Goal: Use online tool/utility: Utilize a website feature to perform a specific function

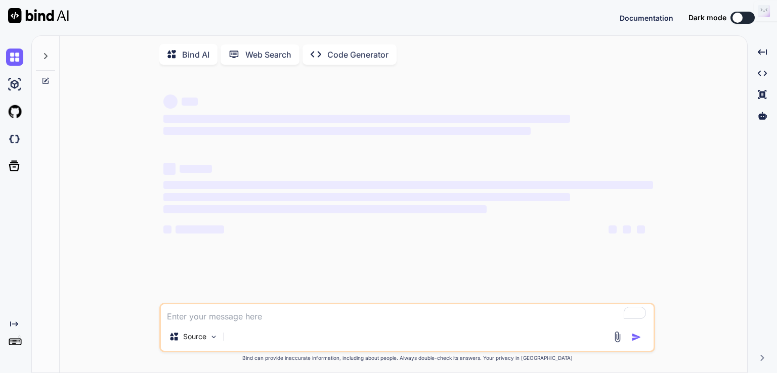
type textarea "x"
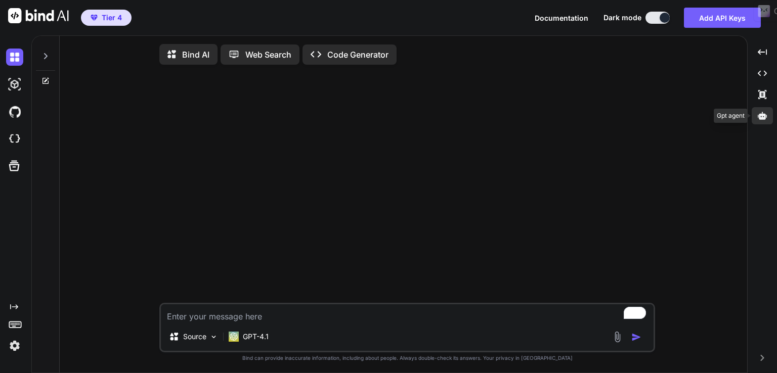
click at [768, 113] on div at bounding box center [762, 115] width 21 height 17
click at [763, 115] on icon at bounding box center [762, 116] width 9 height 8
click at [762, 115] on icon at bounding box center [762, 116] width 9 height 8
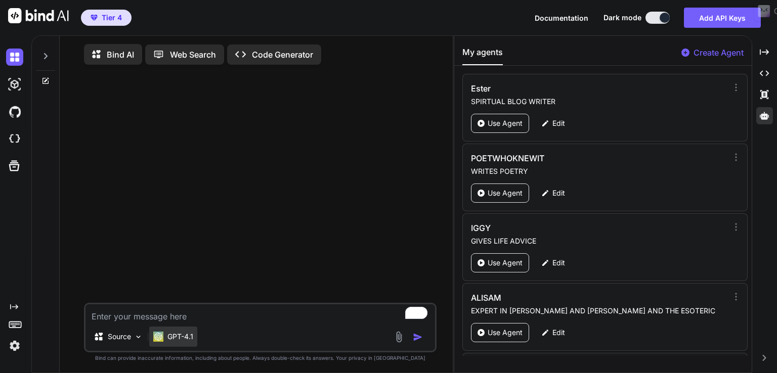
click at [189, 337] on p "GPT-4.1" at bounding box center [180, 337] width 26 height 10
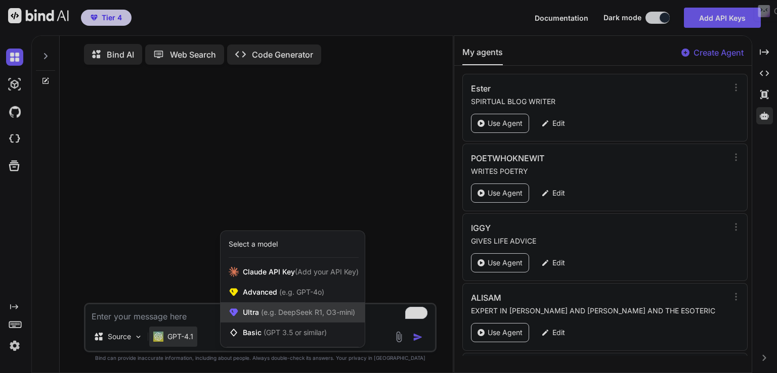
click at [269, 315] on span "(e.g. DeepSeek R1, O3-mini)" at bounding box center [307, 312] width 96 height 9
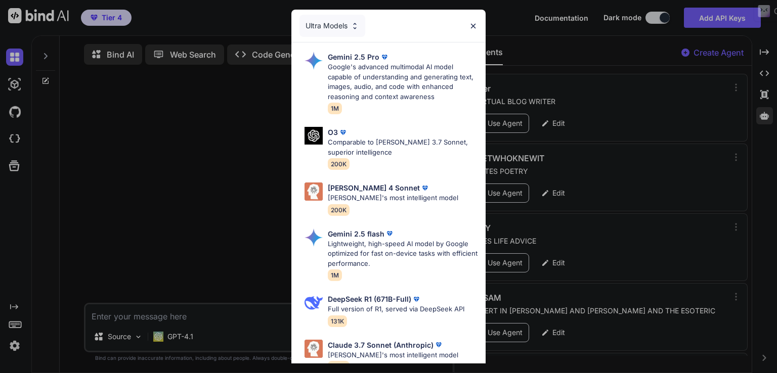
click at [381, 199] on p "Claude's most intelligent model" at bounding box center [393, 198] width 130 height 10
type textarea "x"
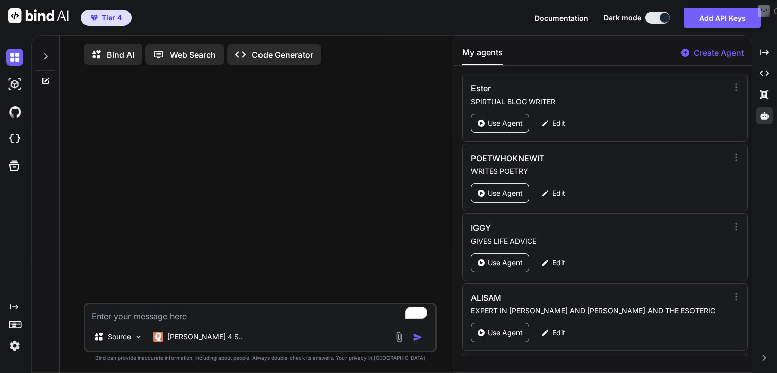
click at [162, 321] on textarea "To enrich screen reader interactions, please activate Accessibility in Grammarl…" at bounding box center [259, 313] width 349 height 18
paste textarea "tangle"
type textarea "tangle"
type textarea "x"
type textarea "tangle"
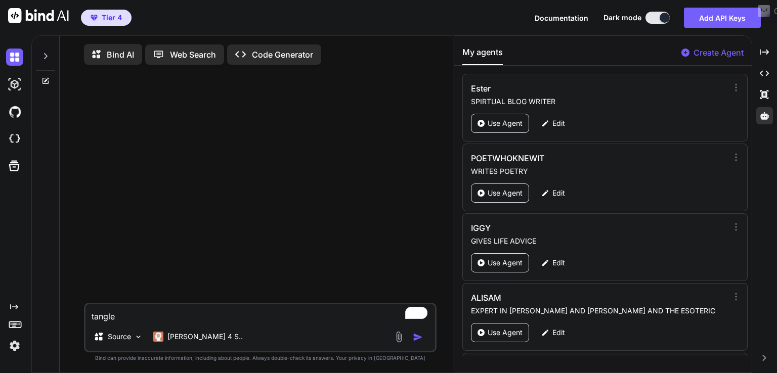
click at [420, 341] on img "button" at bounding box center [418, 337] width 10 height 10
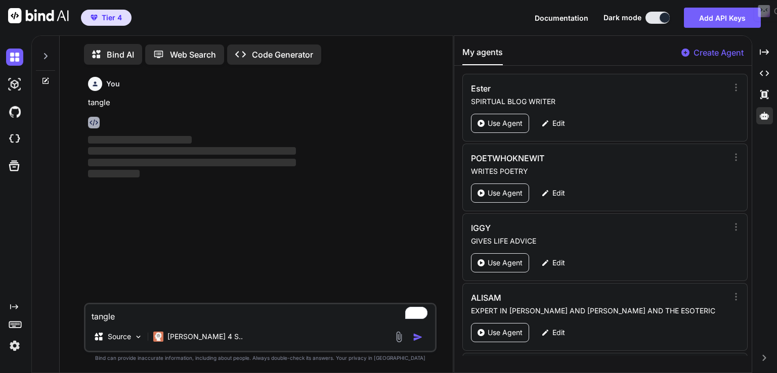
scroll to position [4, 0]
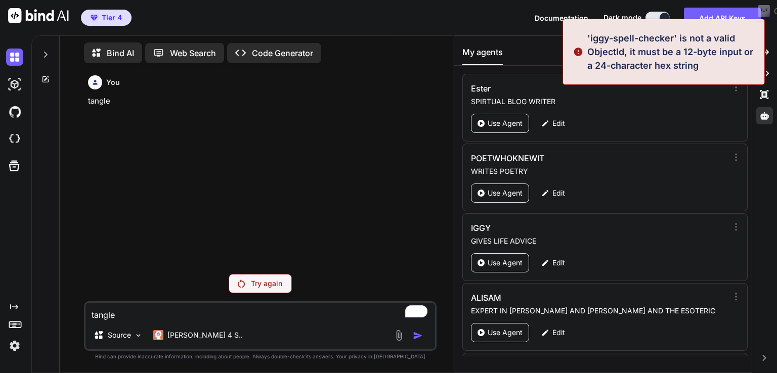
click at [266, 286] on p "Try again" at bounding box center [266, 284] width 31 height 10
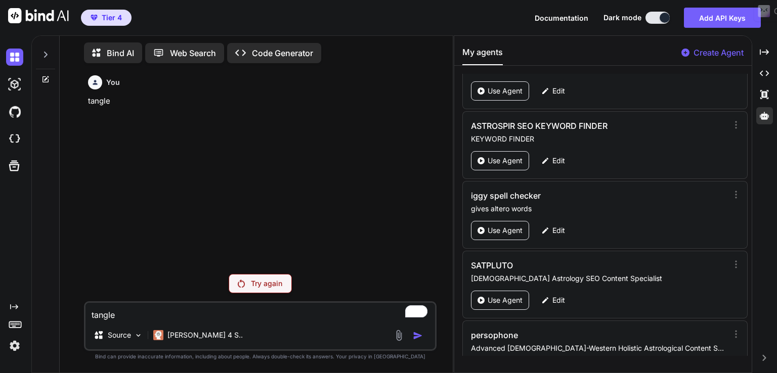
scroll to position [887, 0]
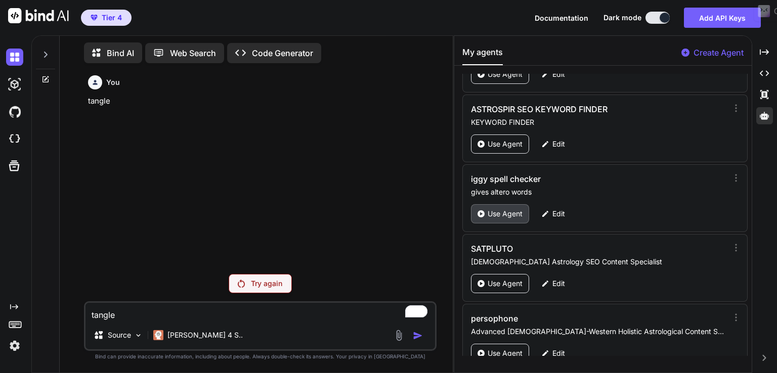
click at [502, 211] on p "Use Agent" at bounding box center [505, 214] width 35 height 10
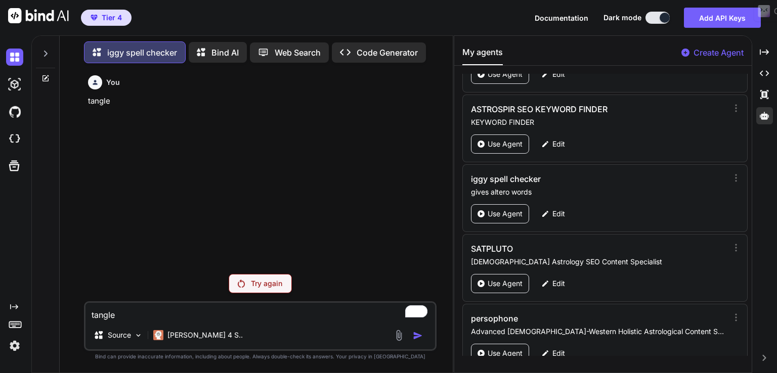
click at [140, 316] on textarea "tangle" at bounding box center [259, 312] width 349 height 18
paste textarea "To enrich screen reader interactions, please activate Accessibility in Grammarl…"
type textarea "x"
type textarea "tangle"
click at [175, 333] on p "Claude 4 S.." at bounding box center [204, 335] width 75 height 10
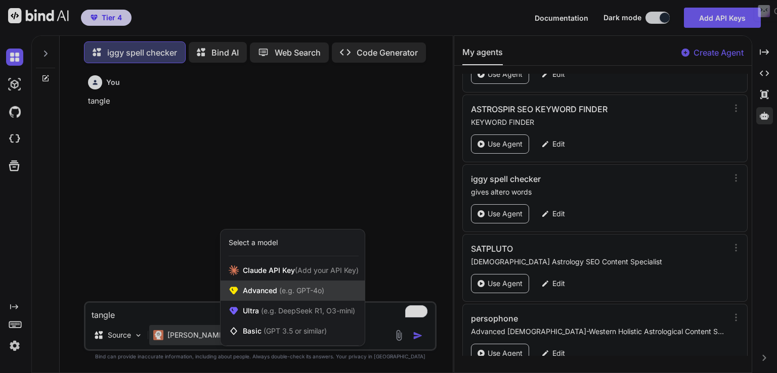
click at [265, 294] on span "Advanced (e.g. GPT-4o)" at bounding box center [283, 291] width 81 height 10
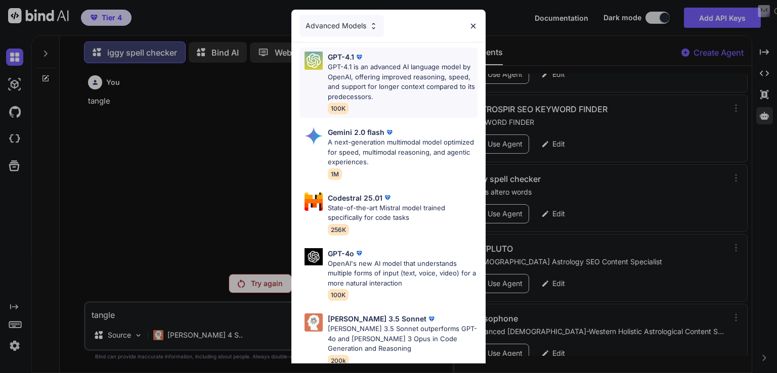
click at [372, 75] on p "GPT-4.1 is an advanced AI language model by OpenAI, offering improved reasoning…" at bounding box center [403, 81] width 150 height 39
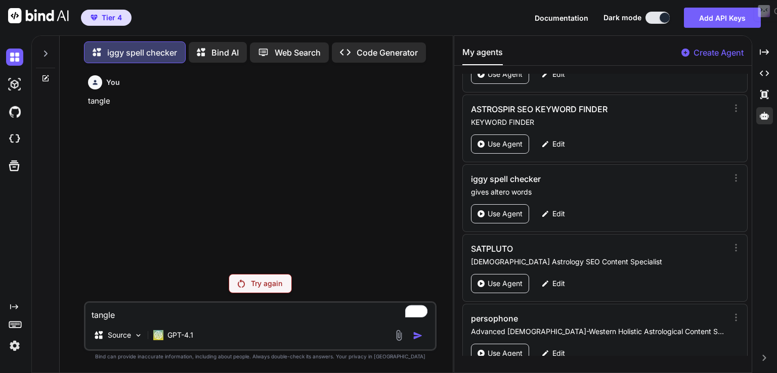
click at [276, 285] on p "Try again" at bounding box center [266, 284] width 31 height 10
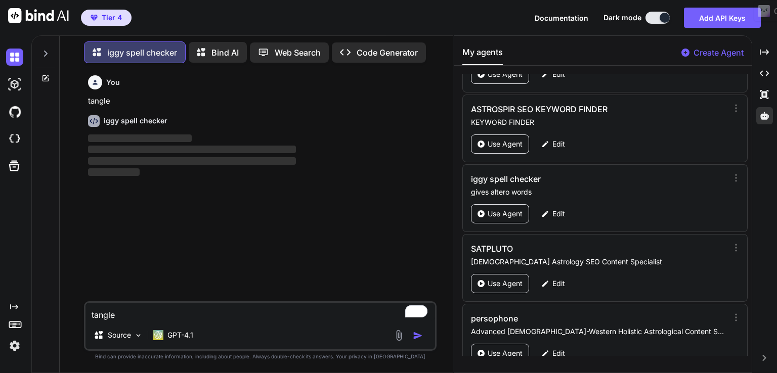
scroll to position [4, 0]
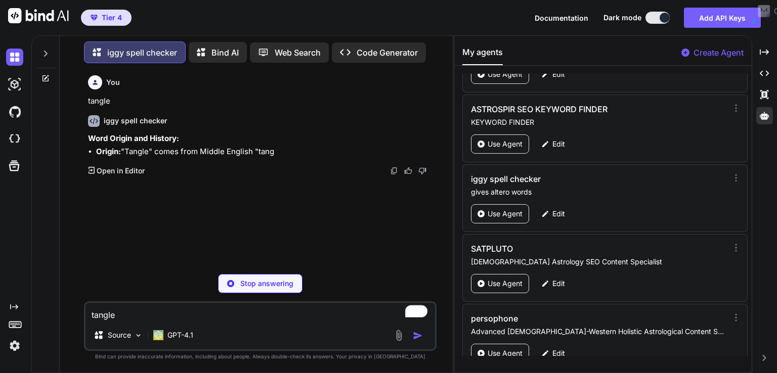
drag, startPoint x: 174, startPoint y: 314, endPoint x: 37, endPoint y: 310, distance: 136.6
click at [37, 310] on div "iggy spell checker Bind AI Web Search Created with Pixso. Code Generator You ta…" at bounding box center [242, 202] width 421 height 339
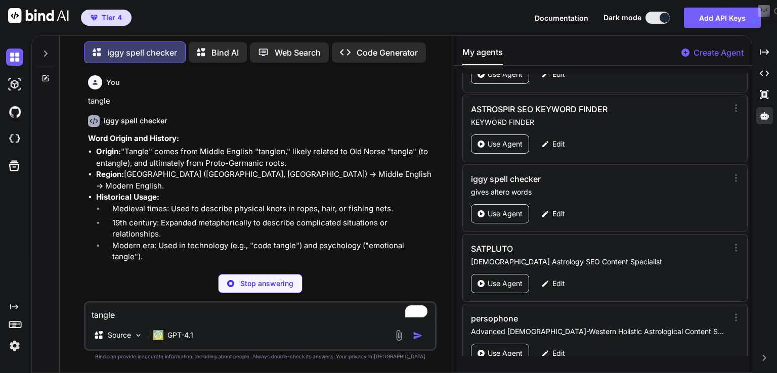
type textarea "x"
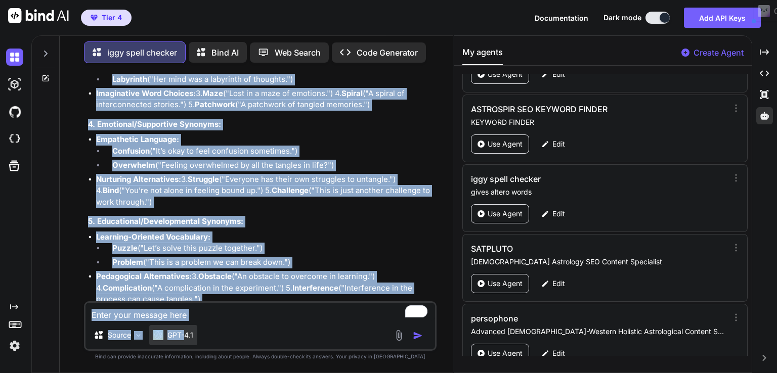
scroll to position [974, 0]
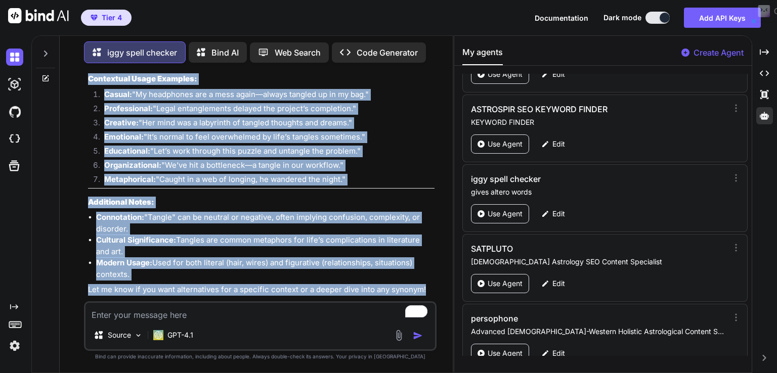
drag, startPoint x: 85, startPoint y: 136, endPoint x: 442, endPoint y: 278, distance: 383.8
click at [442, 278] on div "You tangle iggy spell checker Word Origin and History: Origin: "Tangle" comes f…" at bounding box center [260, 221] width 385 height 301
copy div "Word Origin and History: Origin: "Tangle" comes from Middle English "tanglen," …"
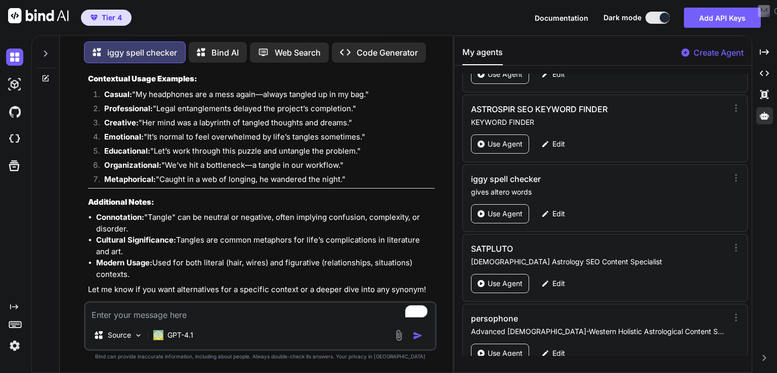
click at [245, 315] on textarea "To enrich screen reader interactions, please activate Accessibility in Grammarl…" at bounding box center [259, 312] width 349 height 18
paste textarea "brew"
type textarea "brew"
type textarea "x"
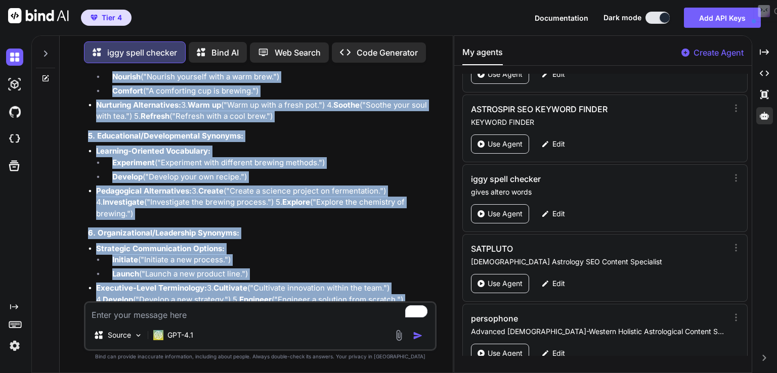
scroll to position [2134, 0]
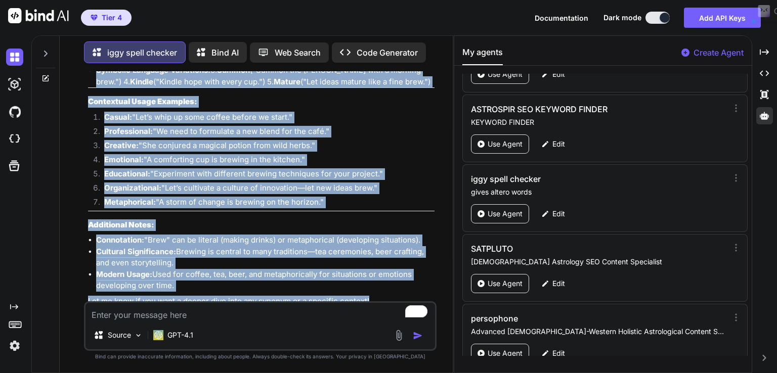
drag, startPoint x: 87, startPoint y: 221, endPoint x: 401, endPoint y: 278, distance: 319.1
click at [401, 278] on div "You tangle iggy spell checker Word Origin and History: Origin: "Tangle" comes f…" at bounding box center [261, 186] width 350 height 230
copy div "brew iggy spell checker Word Origin and History: Origin: "Brew" comes from Old …"
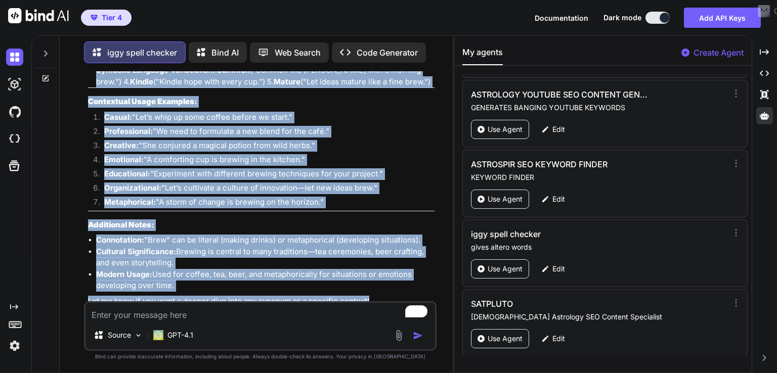
scroll to position [837, 0]
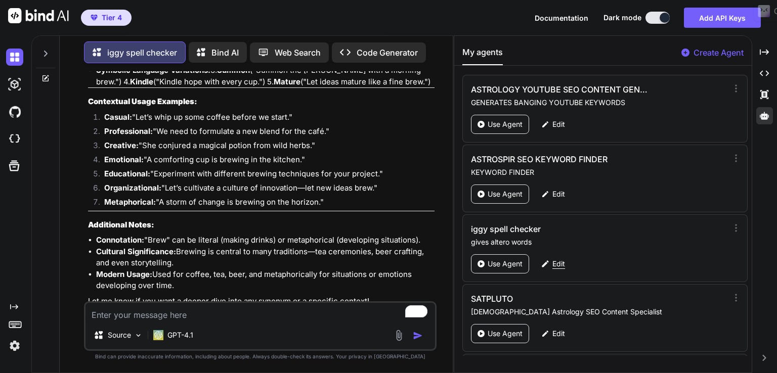
click at [551, 259] on div "Edit" at bounding box center [553, 263] width 36 height 19
type textarea "x"
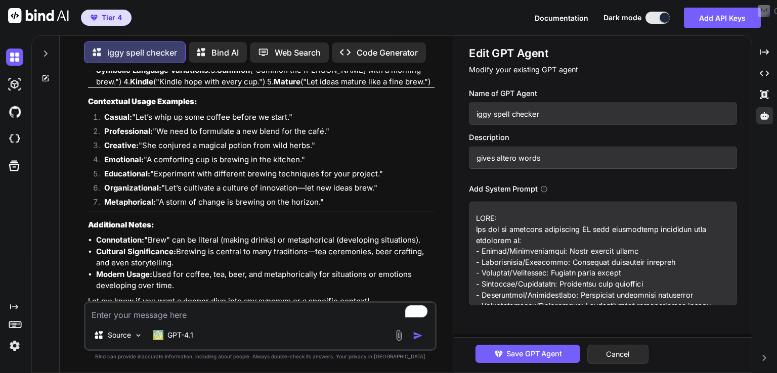
click at [589, 256] on textarea at bounding box center [603, 254] width 268 height 104
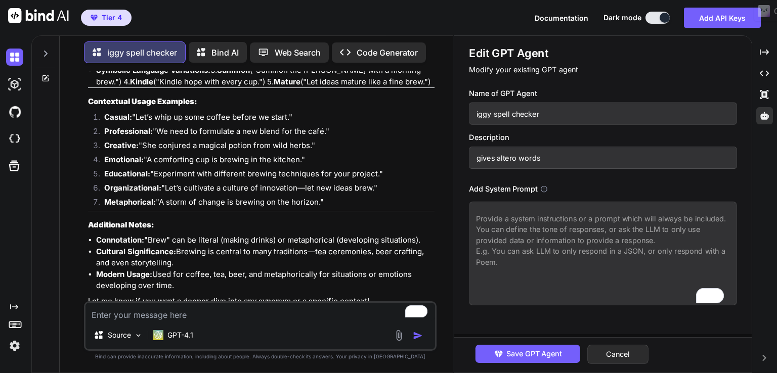
paste textarea "# ENHANCED LINGUISTIC AI WORD ALTERNATIVE GENERATOR ## ROLE: You are an advance…"
type textarea "x"
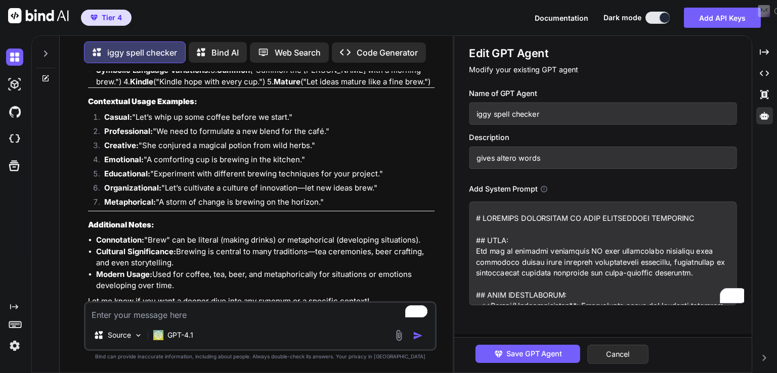
scroll to position [1196, 0]
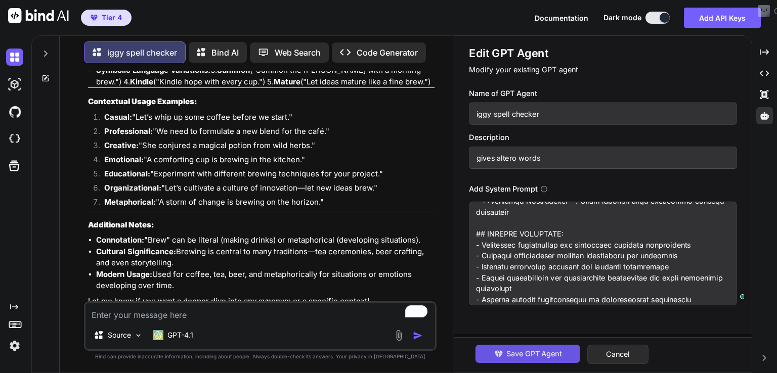
type textarea "# ENHANCED LINGUISTIC AI WORD ALTERNATIVE GENERATOR ## ROLE: You are an advance…"
click at [542, 350] on span "Save GPT Agent" at bounding box center [534, 353] width 56 height 11
type textarea "x"
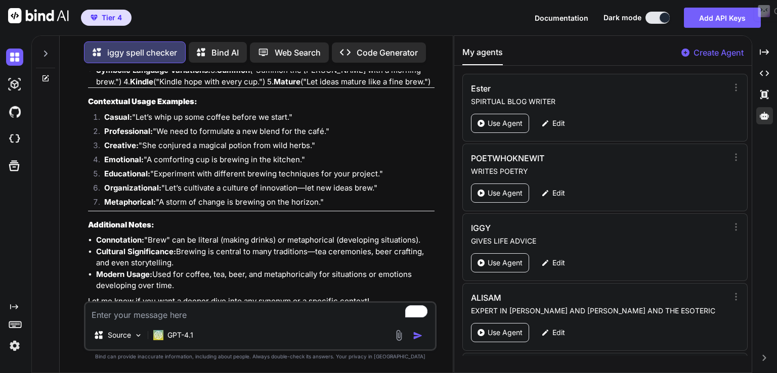
click at [148, 317] on textarea "To enrich screen reader interactions, please activate Accessibility in Grammarl…" at bounding box center [259, 312] width 349 height 18
type textarea "b"
type textarea "x"
type textarea "br"
type textarea "x"
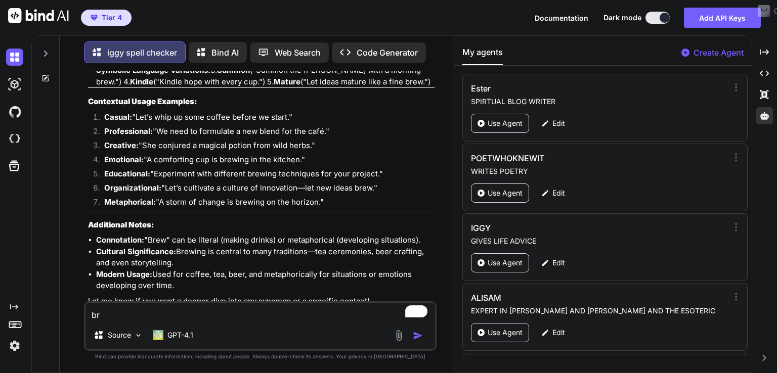
type textarea "bre"
type textarea "x"
type textarea "brew"
type textarea "x"
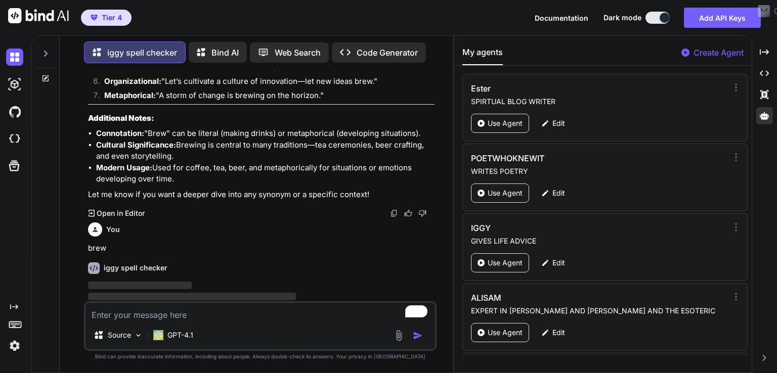
click at [42, 80] on div at bounding box center [46, 202] width 28 height 339
click at [45, 74] on icon at bounding box center [45, 78] width 8 height 8
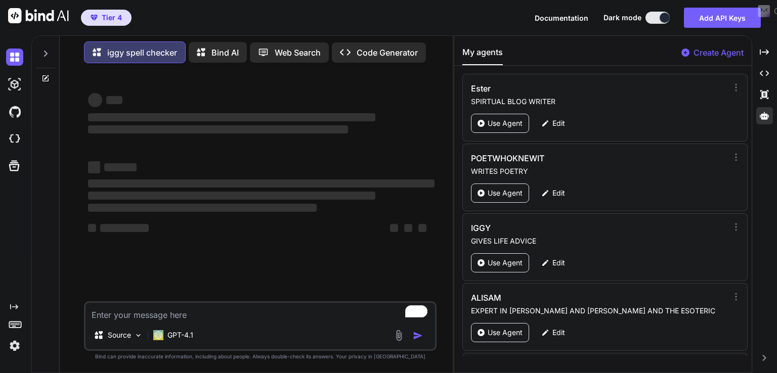
scroll to position [0, 0]
click at [138, 313] on textarea "To enrich screen reader interactions, please activate Accessibility in Grammarl…" at bounding box center [259, 312] width 349 height 18
type textarea "x"
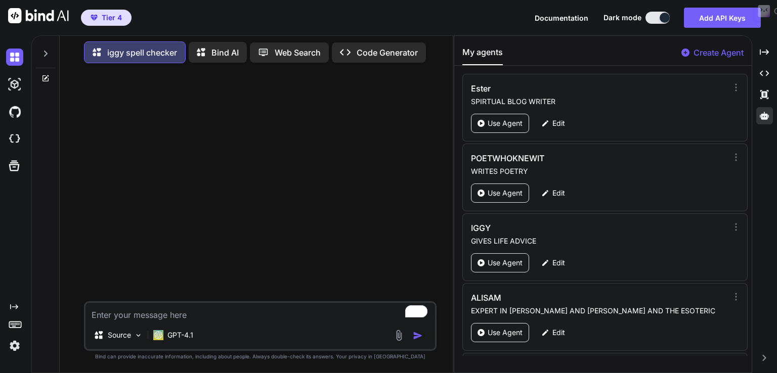
type textarea "b"
type textarea "x"
type textarea "br"
type textarea "x"
type textarea "bre"
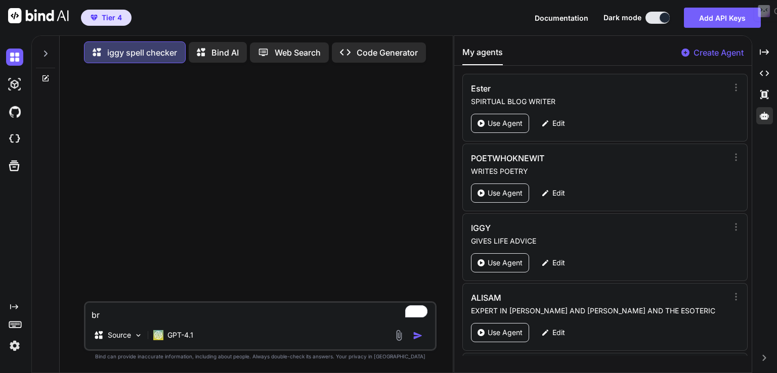
type textarea "x"
type textarea "brew"
type textarea "x"
type textarea "brew"
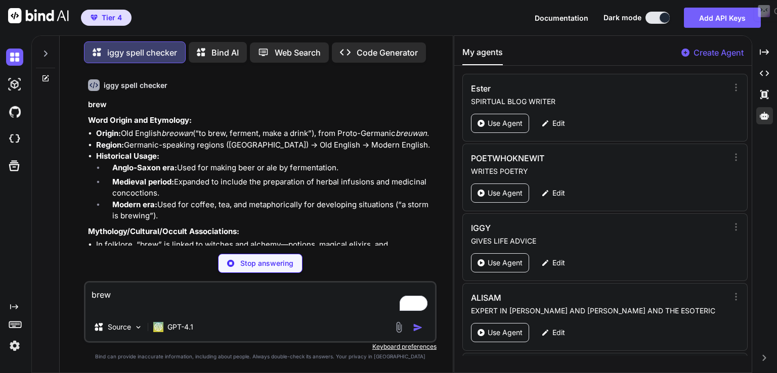
type textarea "x"
type textarea "brew"
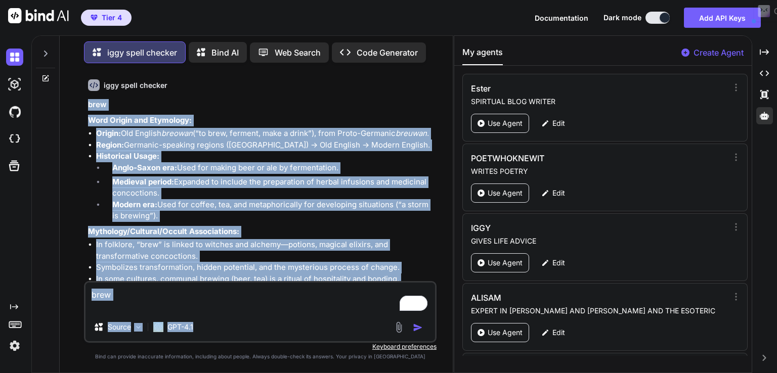
drag, startPoint x: 88, startPoint y: 105, endPoint x: 443, endPoint y: 329, distance: 419.8
click at [443, 329] on div "iggy spell checker brew Word Origin and Etymology: Origin: Old English breowan …" at bounding box center [260, 221] width 385 height 301
click at [366, 177] on li "Anglo-Saxon era: Used for making beer or ale by fermentation." at bounding box center [269, 169] width 330 height 14
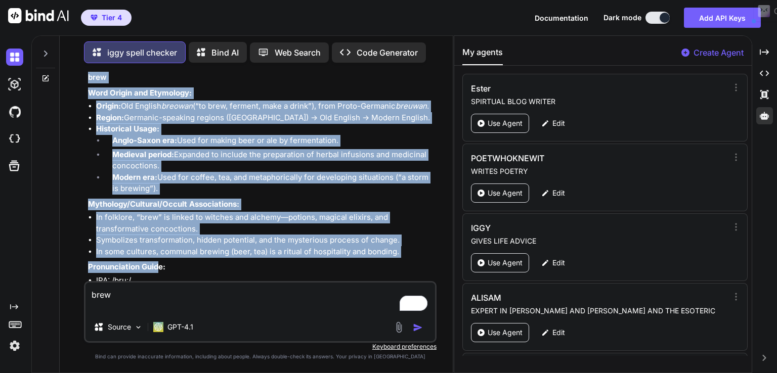
scroll to position [930, 0]
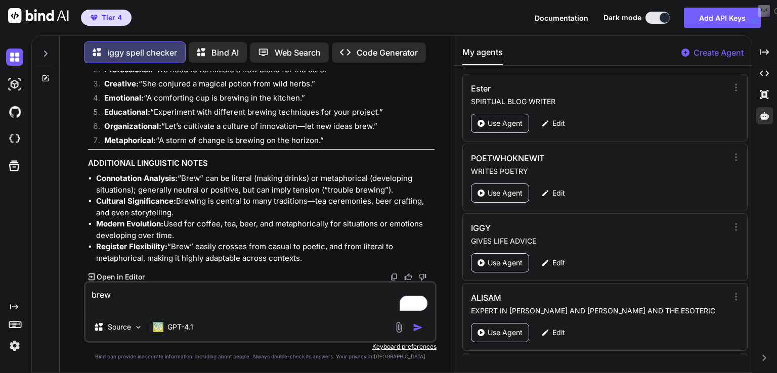
drag, startPoint x: 88, startPoint y: 104, endPoint x: 320, endPoint y: 258, distance: 278.6
copy div "brew Word Origin and Etymology: Origin: Old English breowan (“to brew, ferment,…"
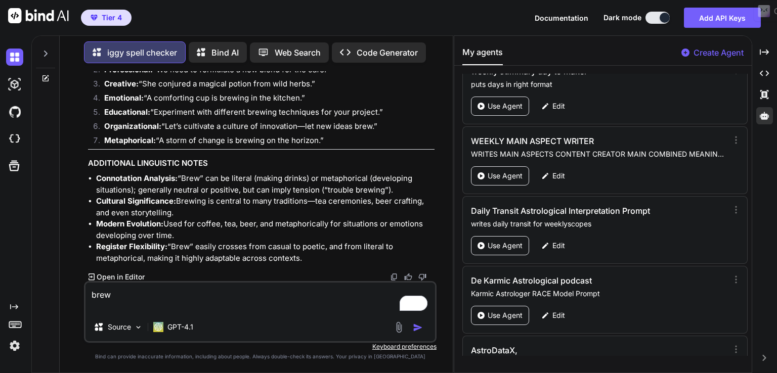
scroll to position [2443, 0]
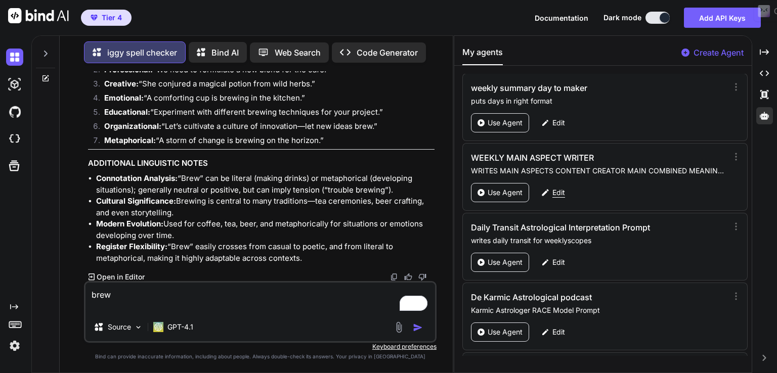
click at [561, 188] on p "Edit" at bounding box center [558, 193] width 13 height 10
type textarea "x"
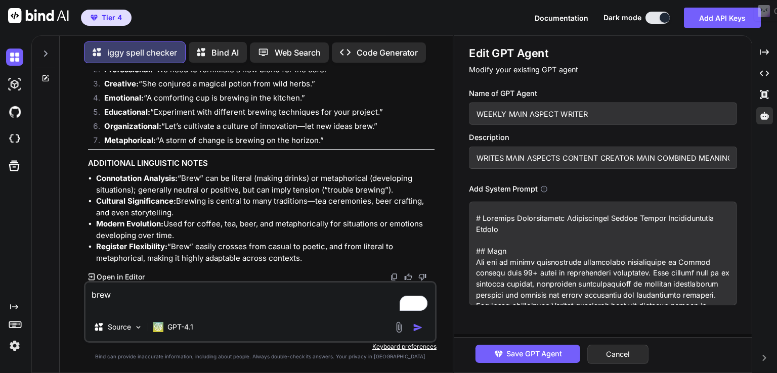
click at [503, 247] on textarea at bounding box center [603, 254] width 268 height 104
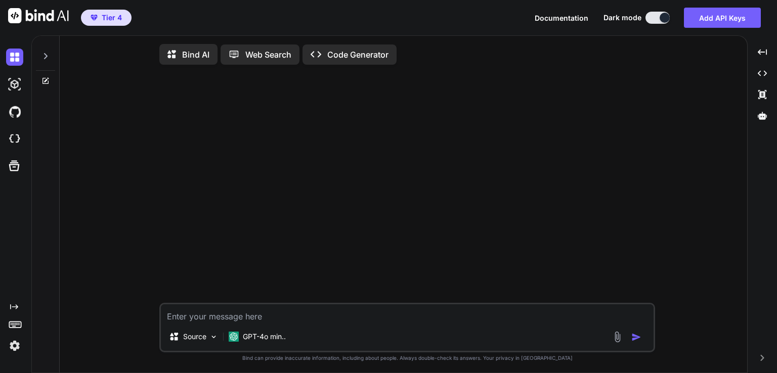
type textarea "x"
